Goal: Task Accomplishment & Management: Manage account settings

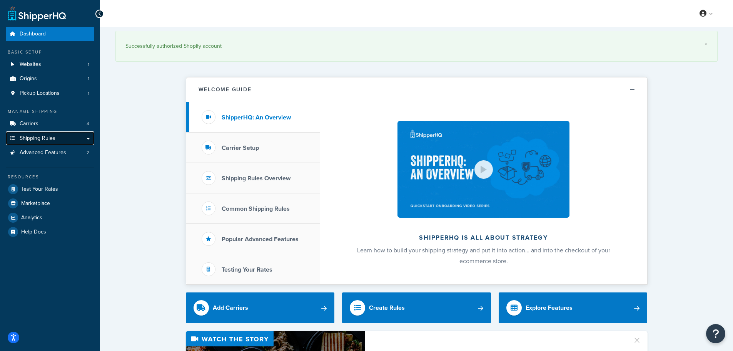
click at [50, 139] on span "Shipping Rules" at bounding box center [38, 138] width 36 height 7
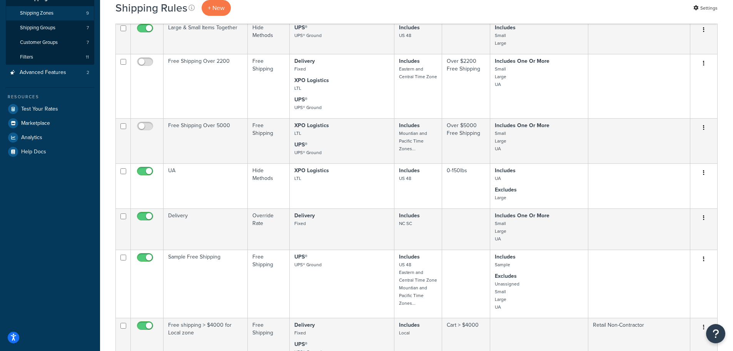
scroll to position [192, 0]
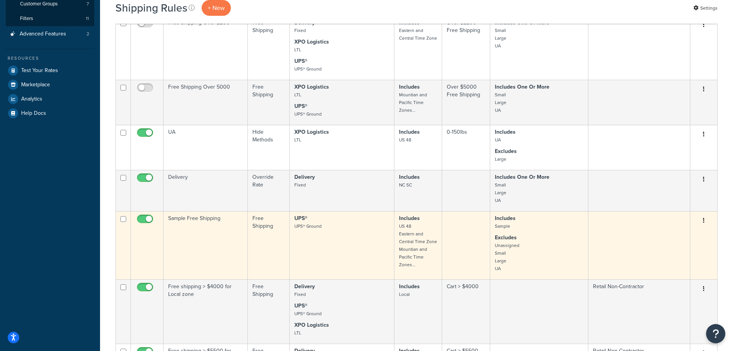
click at [147, 219] on input "checkbox" at bounding box center [145, 221] width 21 height 10
checkbox input "false"
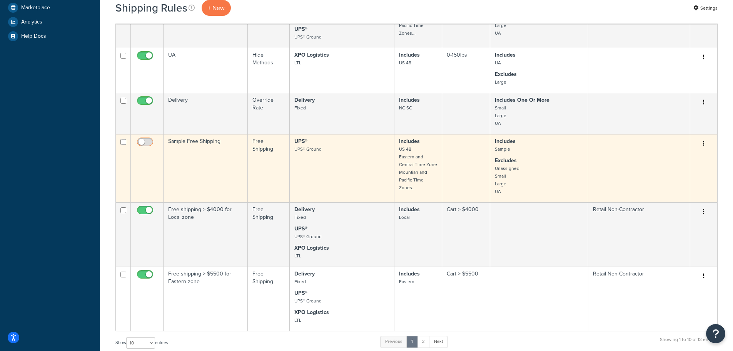
scroll to position [308, 0]
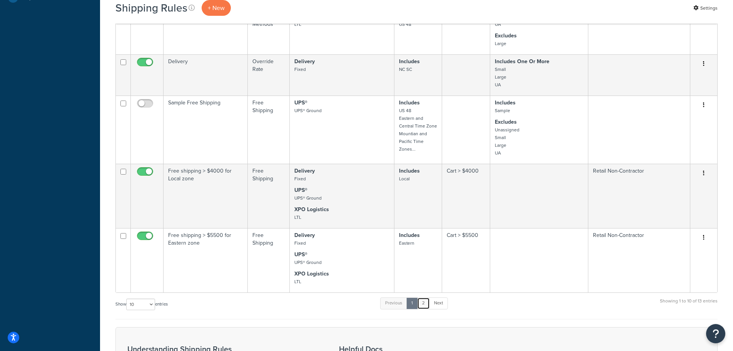
click at [427, 303] on link "2" at bounding box center [423, 303] width 13 height 12
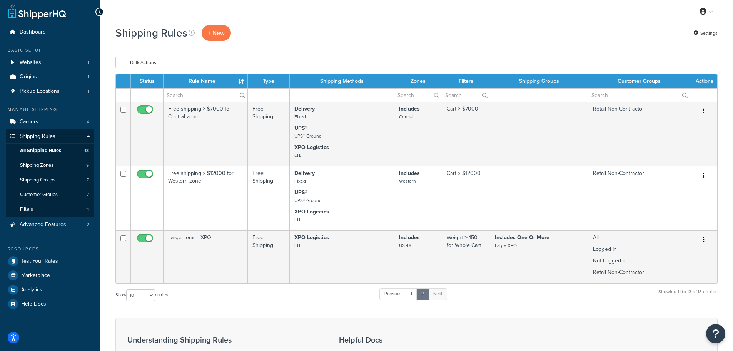
scroll to position [0, 0]
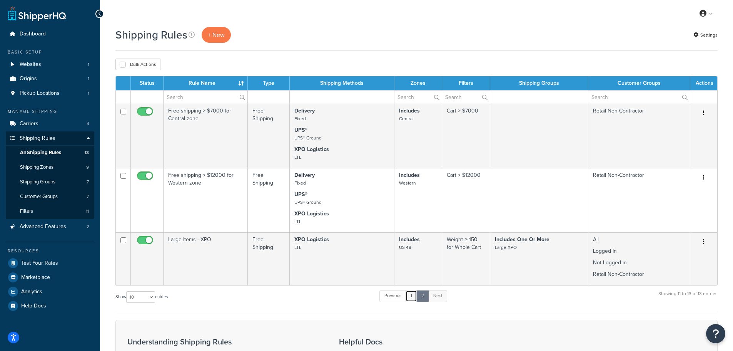
click at [415, 296] on link "1" at bounding box center [412, 296] width 12 height 12
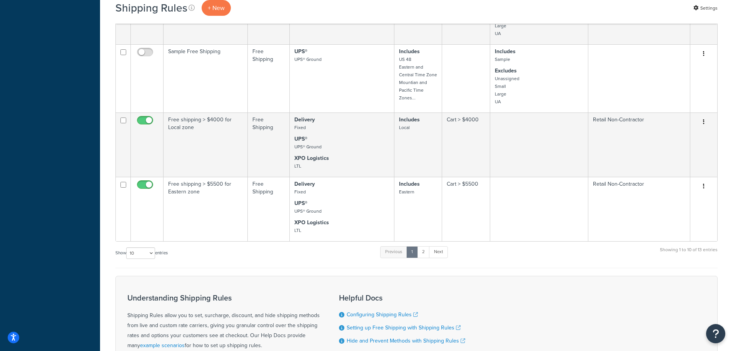
scroll to position [244, 0]
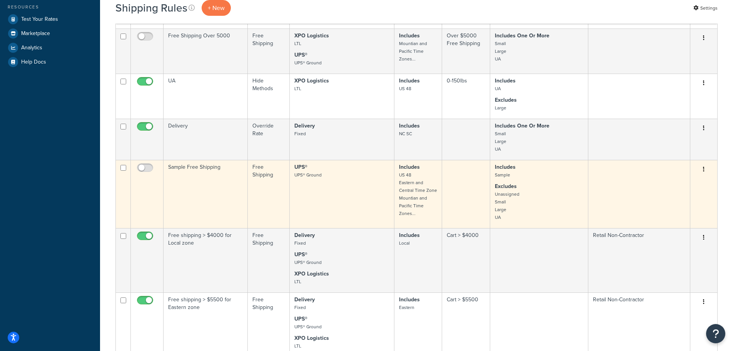
click at [195, 169] on td "Sample Free Shipping" at bounding box center [206, 194] width 84 height 68
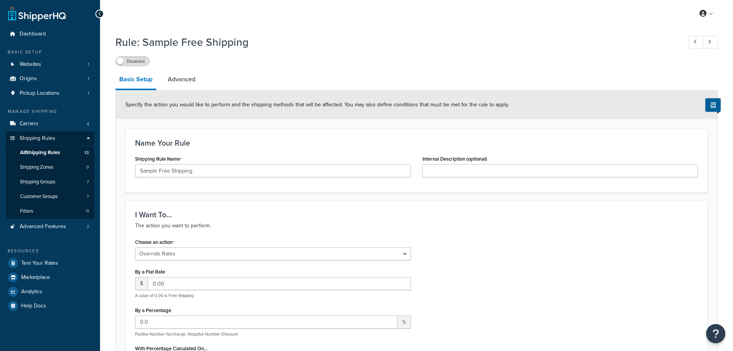
select select "OVERRIDE"
select select "LOCATION"
click at [38, 152] on span "All Shipping Rules" at bounding box center [40, 152] width 40 height 7
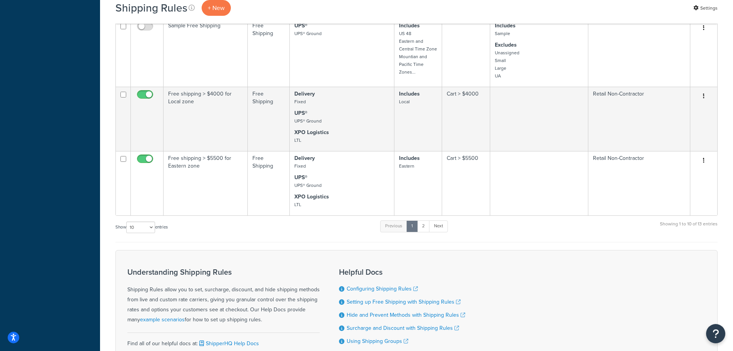
scroll to position [423, 0]
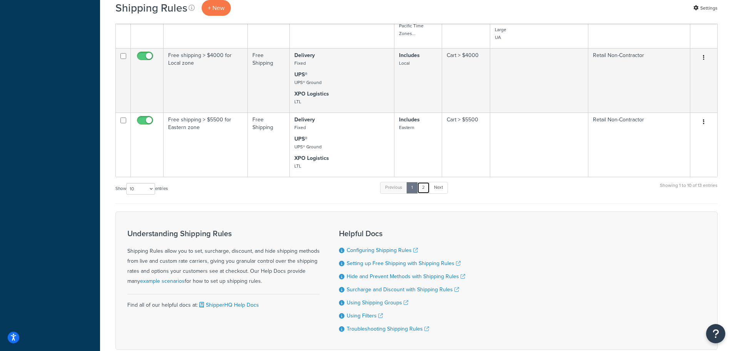
click at [426, 188] on link "2" at bounding box center [423, 188] width 13 height 12
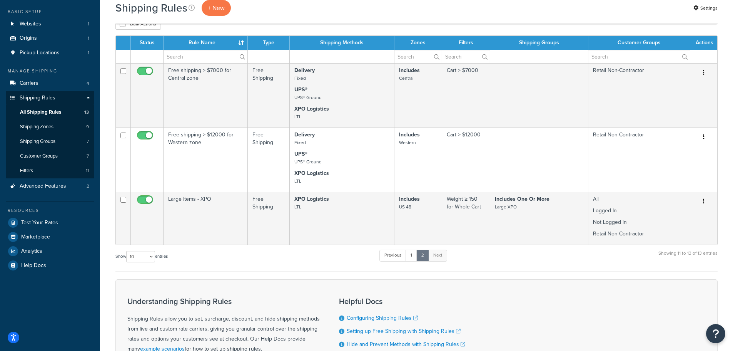
scroll to position [2, 0]
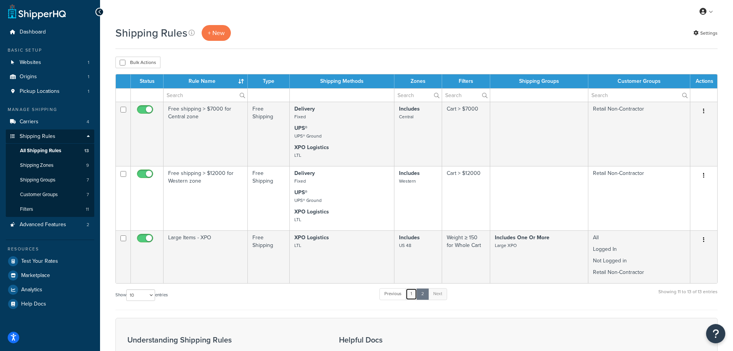
click at [413, 296] on link "1" at bounding box center [412, 294] width 12 height 12
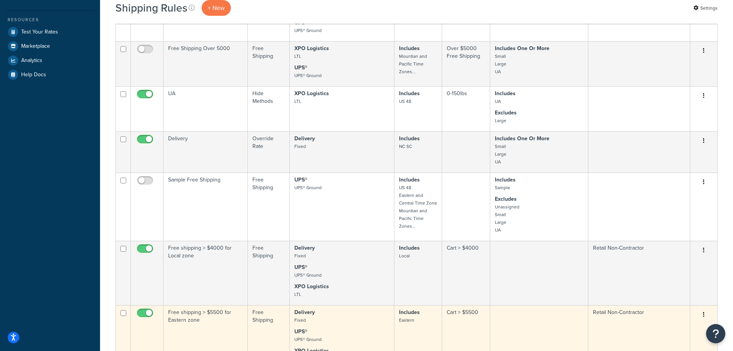
scroll to position [385, 0]
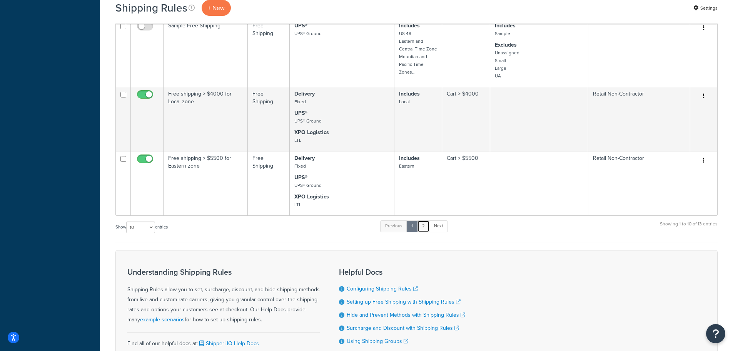
click at [423, 228] on link "2" at bounding box center [423, 226] width 13 height 12
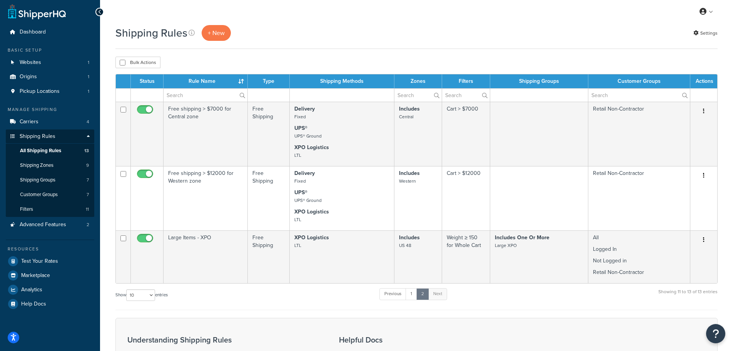
scroll to position [0, 0]
